Goal: Find specific page/section: Find specific page/section

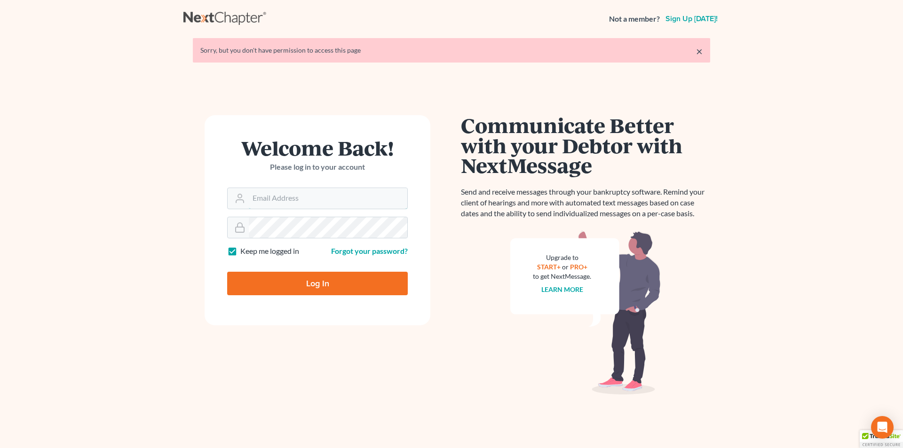
type input "[PERSON_NAME][EMAIL_ADDRESS][DOMAIN_NAME]"
click at [287, 283] on input "Log In" at bounding box center [317, 284] width 181 height 24
type input "Thinking..."
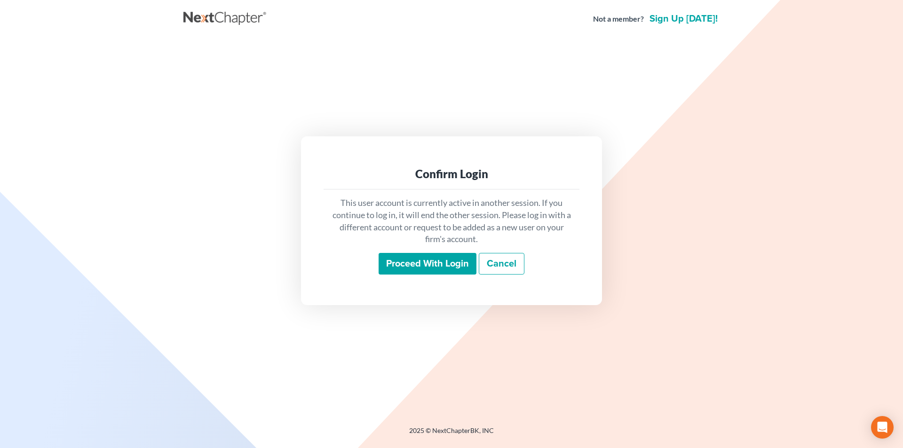
click at [423, 266] on input "Proceed with login" at bounding box center [428, 264] width 98 height 22
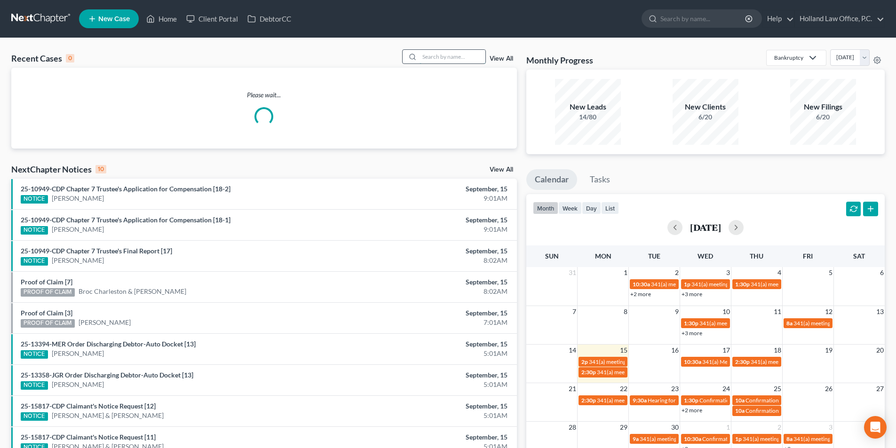
click at [451, 53] on input "search" at bounding box center [453, 57] width 66 height 14
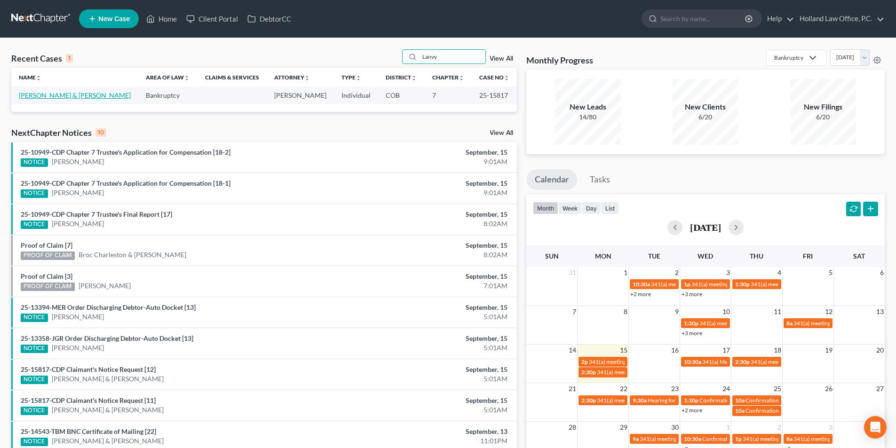
type input "Lanvy"
click at [29, 98] on link "Johnson, Brett & Huynh, Lanvy" at bounding box center [75, 95] width 112 height 8
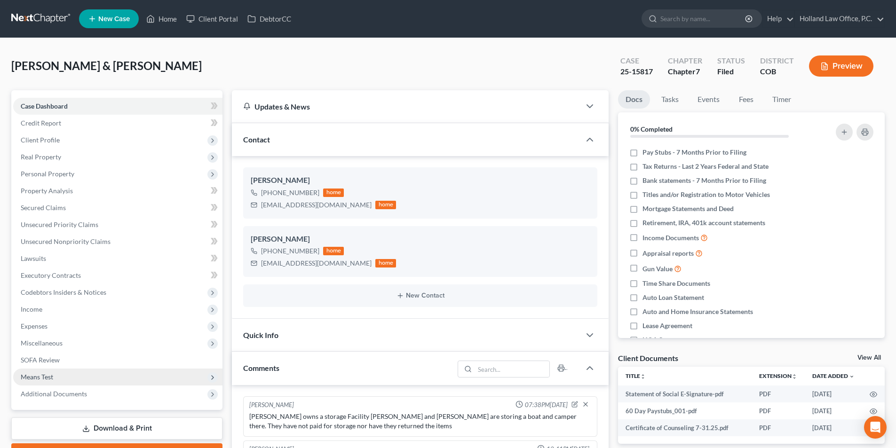
scroll to position [72, 0]
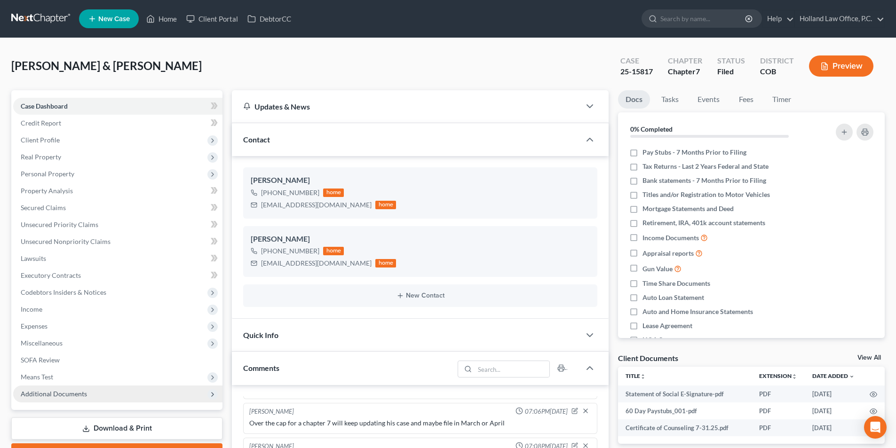
click at [55, 395] on span "Additional Documents" at bounding box center [54, 394] width 66 height 8
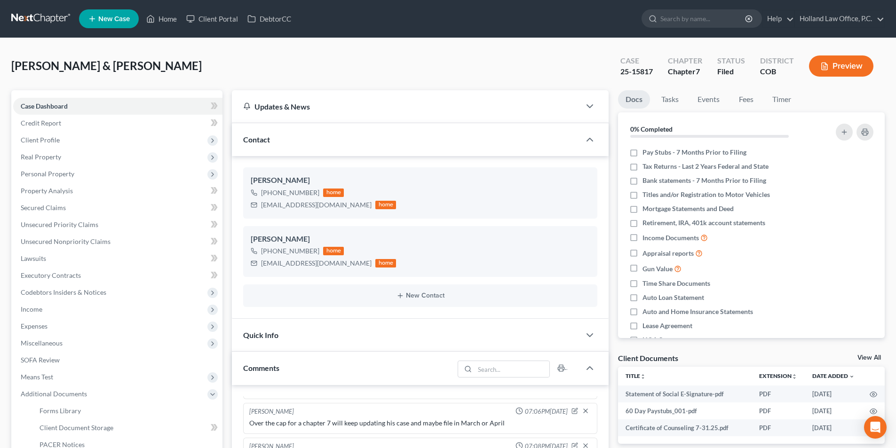
scroll to position [348, 0]
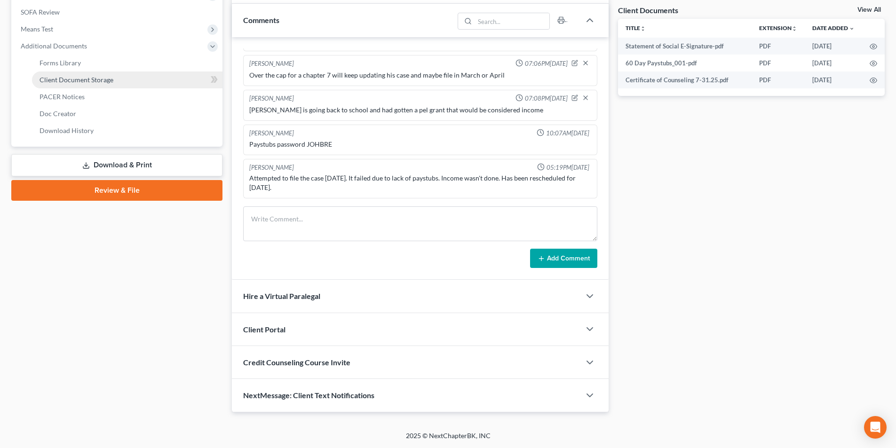
click at [112, 77] on link "Client Document Storage" at bounding box center [127, 80] width 191 height 17
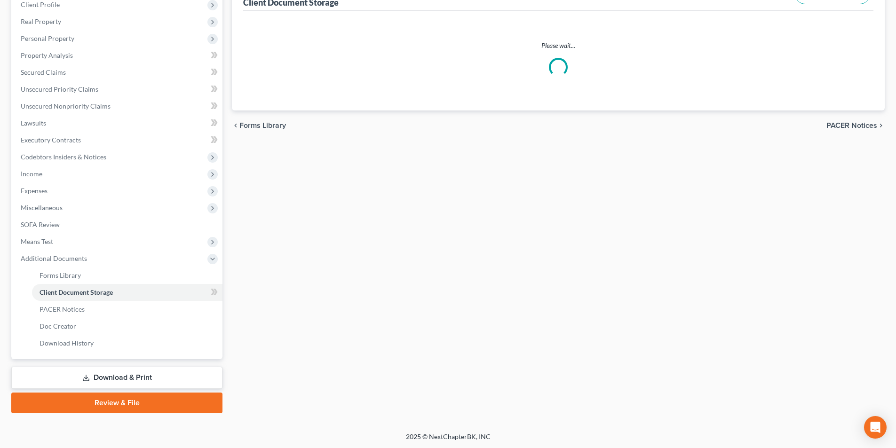
select select "5"
select select "28"
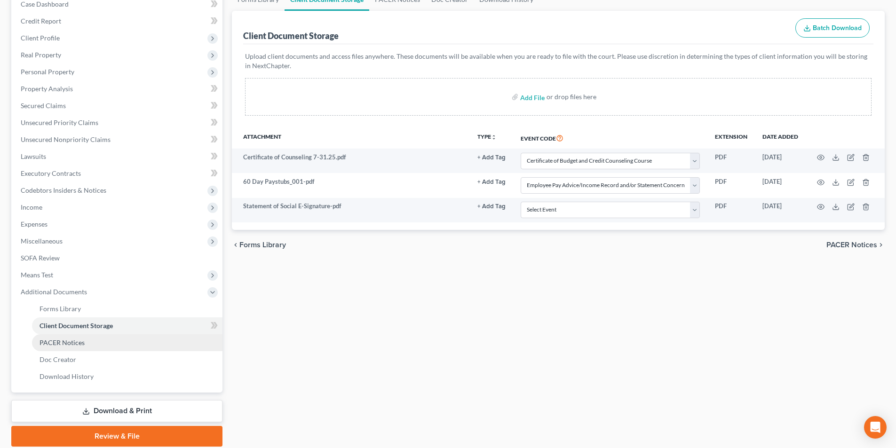
scroll to position [136, 0]
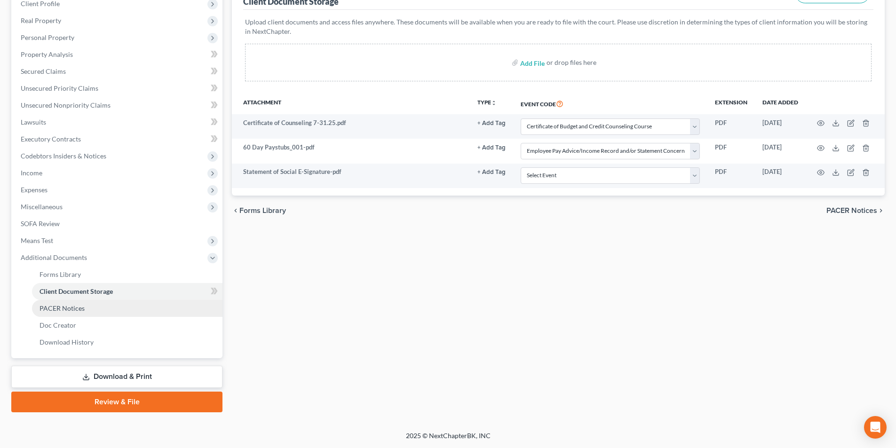
click at [82, 309] on span "PACER Notices" at bounding box center [62, 308] width 45 height 8
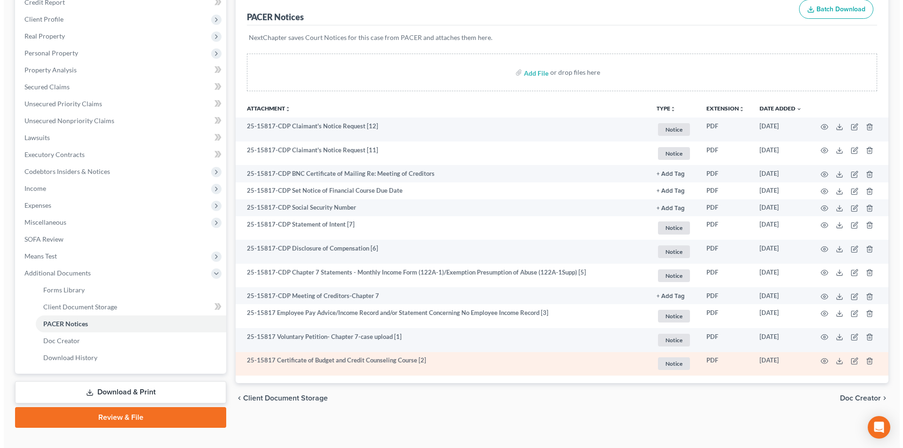
scroll to position [136, 0]
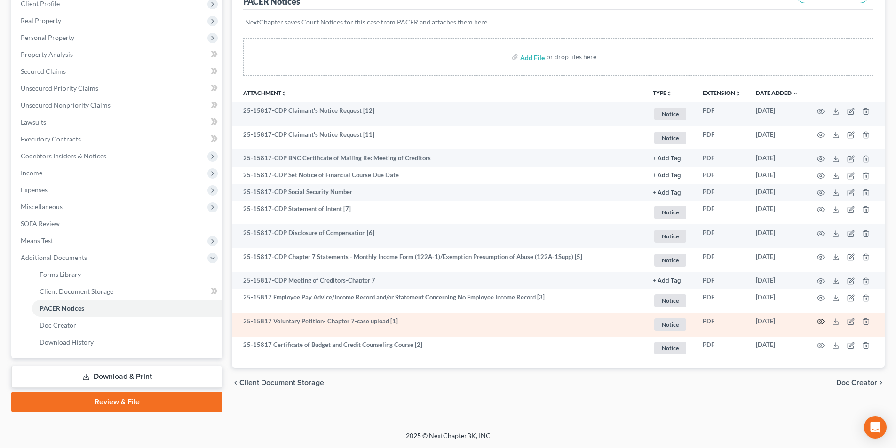
click at [820, 322] on icon "button" at bounding box center [821, 322] width 8 height 8
